Goal: Check status: Check status

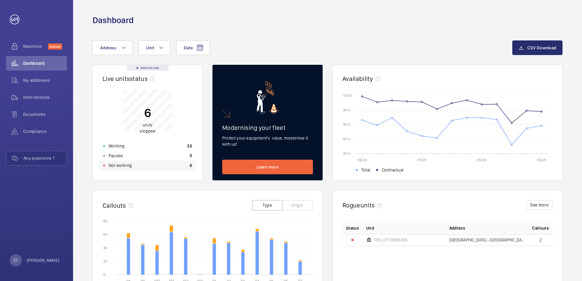
click at [138, 167] on div "Not working 6" at bounding box center [148, 166] width 96 height 10
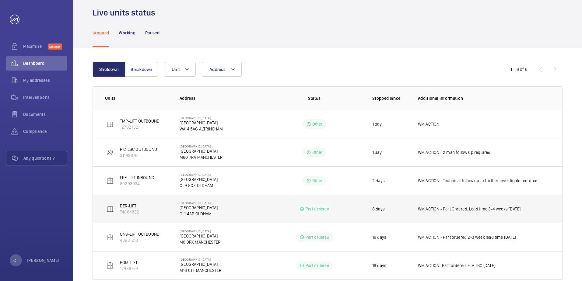
scroll to position [33, 0]
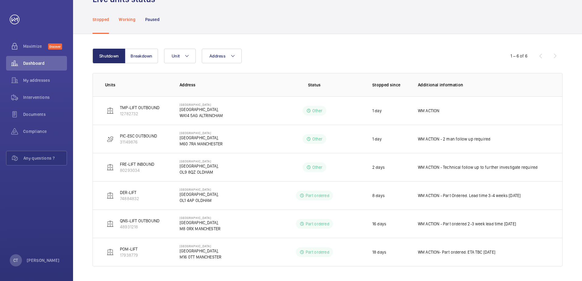
click at [130, 16] on p "Working" at bounding box center [127, 19] width 16 height 6
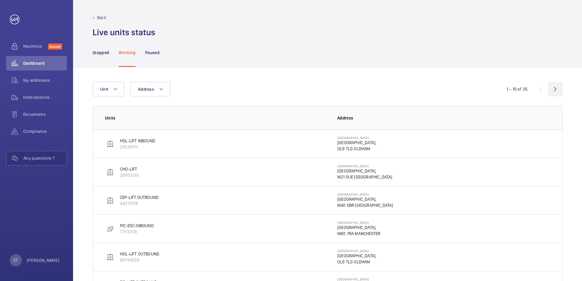
click at [557, 88] on wm-front-icon-button at bounding box center [555, 89] width 15 height 15
click at [555, 89] on wm-front-icon-button at bounding box center [555, 89] width 15 height 15
click at [102, 52] on p "Stopped" at bounding box center [101, 53] width 16 height 6
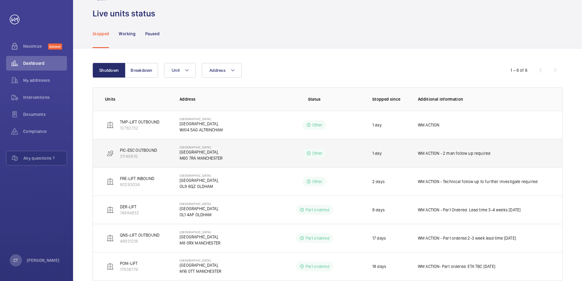
scroll to position [33, 0]
